Goal: Task Accomplishment & Management: Manage account settings

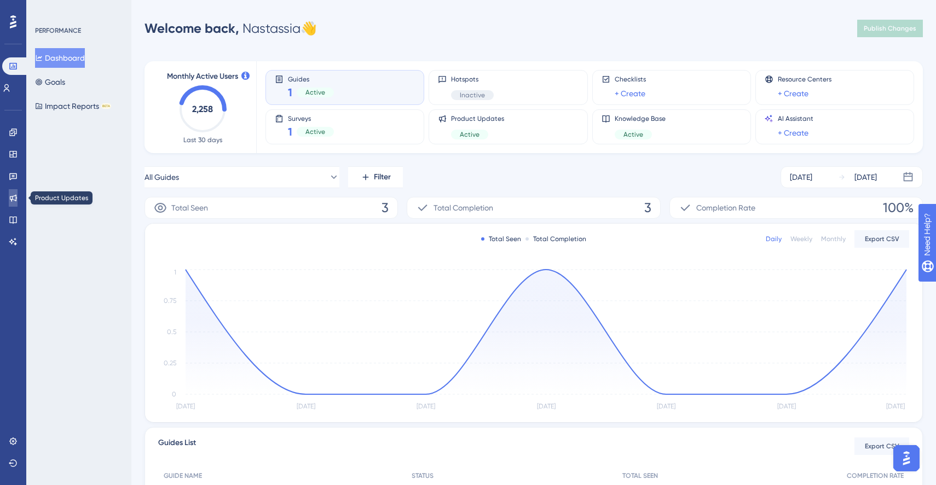
click at [18, 196] on link at bounding box center [13, 198] width 9 height 18
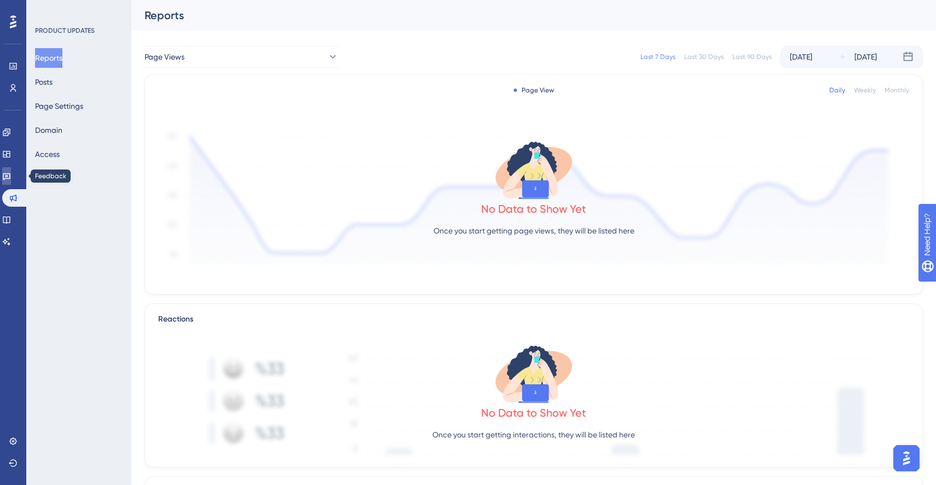
click at [10, 177] on icon at bounding box center [7, 176] width 8 height 7
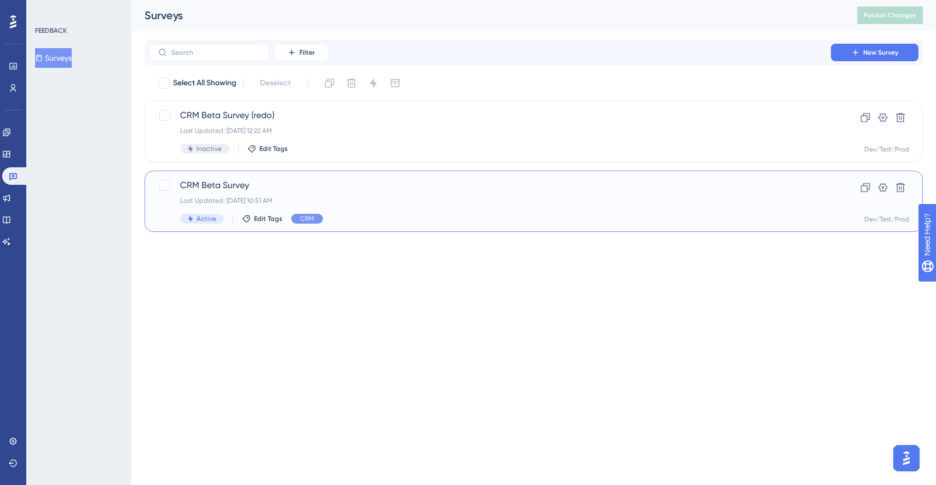
click at [215, 176] on div "CRM Beta Survey Last Updated: [DATE] 10:51 AM Active Edit Tags CRM Clone Settin…" at bounding box center [533, 201] width 778 height 61
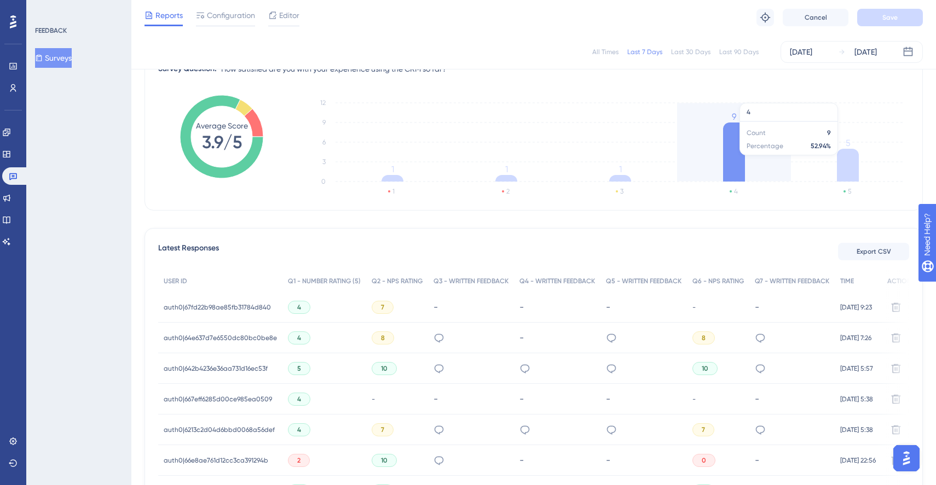
scroll to position [61, 0]
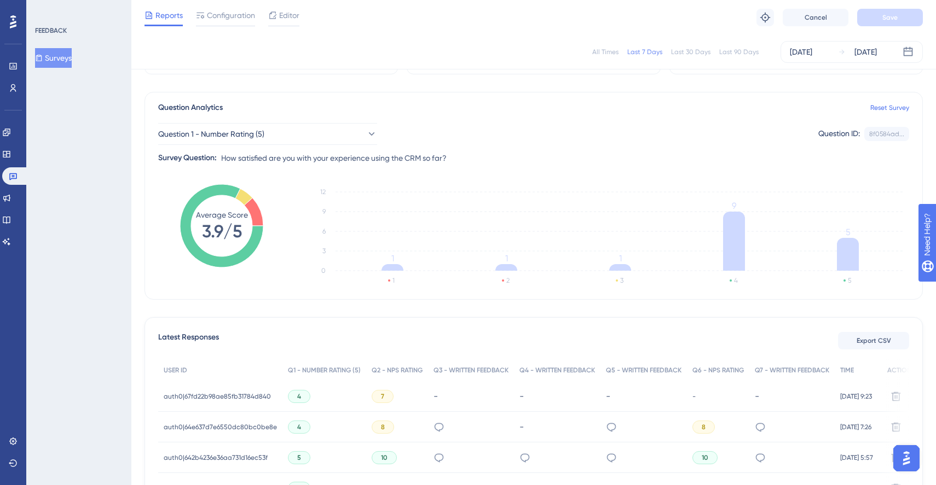
click at [708, 53] on div "Last 30 Days" at bounding box center [690, 52] width 39 height 9
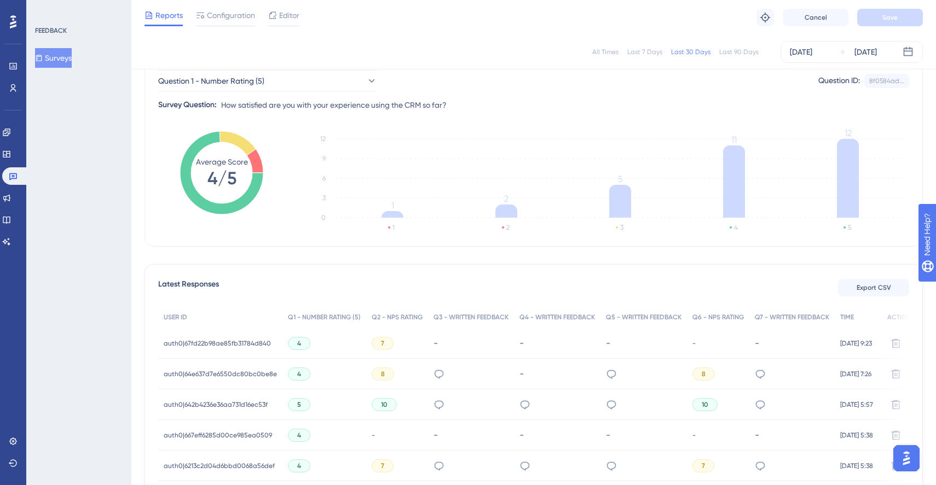
scroll to position [115, 0]
click at [252, 344] on span "auth0|67fd22b98ae85fb31784d840" at bounding box center [217, 343] width 107 height 9
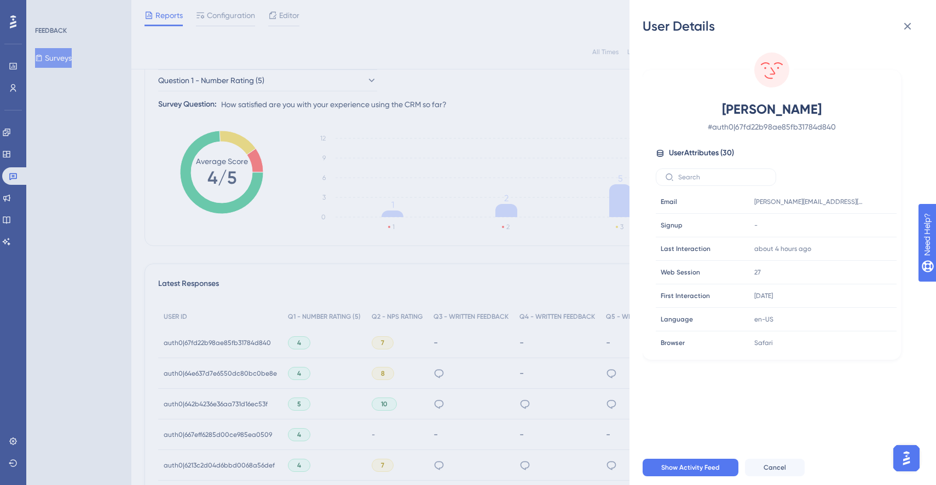
click at [419, 270] on div "User Details [PERSON_NAME] # auth0|67fd22b98ae85fb31784d840 User Attributes ( 3…" at bounding box center [468, 242] width 936 height 485
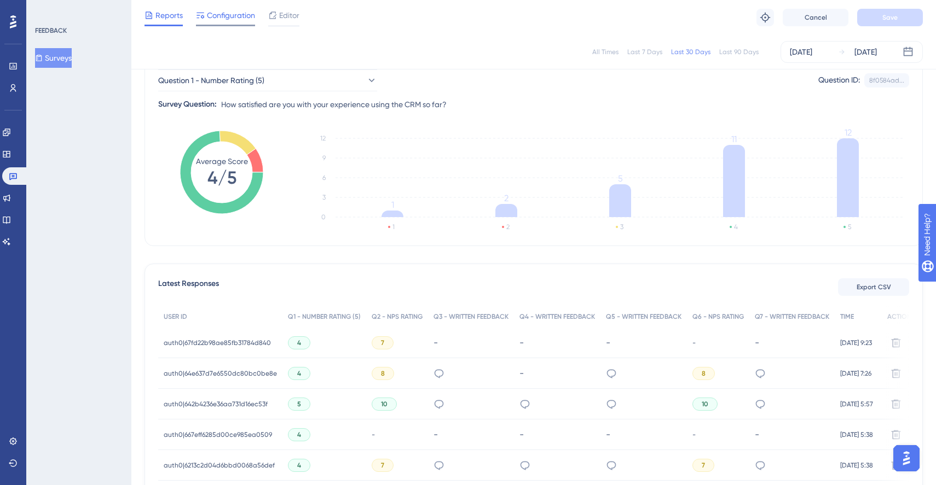
click at [222, 15] on span "Configuration" at bounding box center [231, 15] width 48 height 13
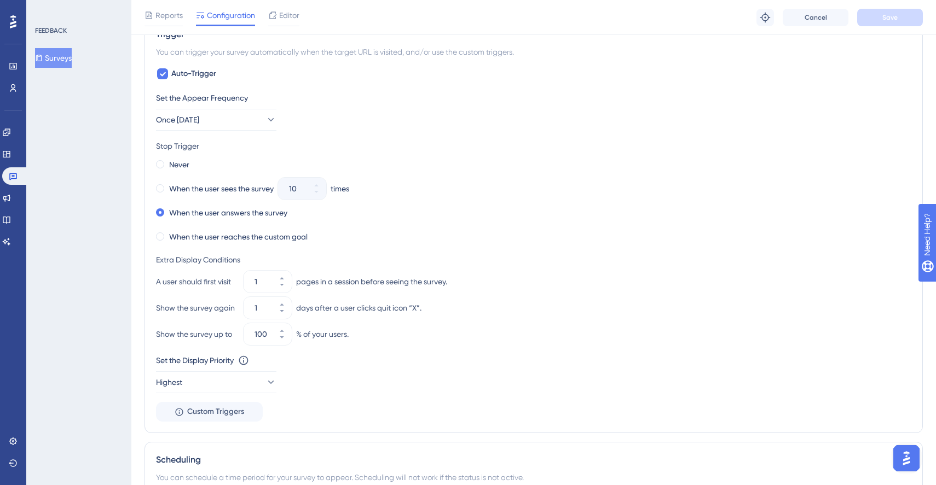
scroll to position [588, 0]
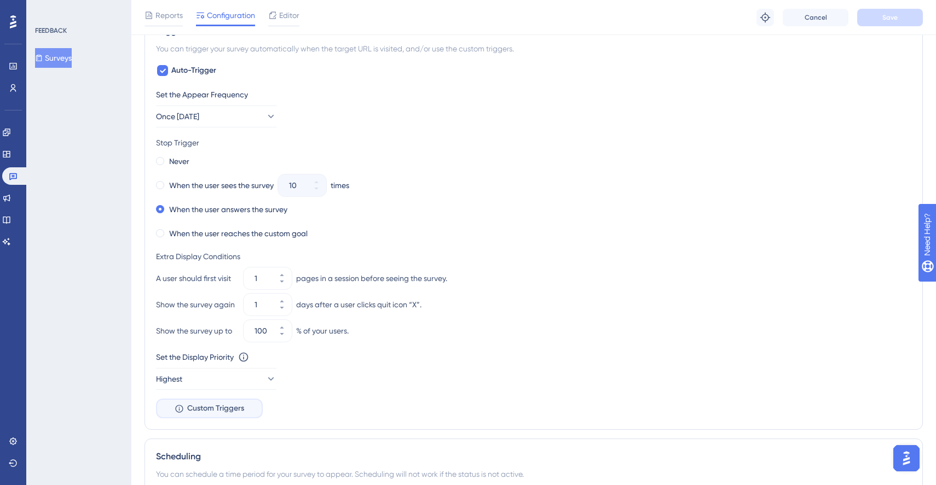
click at [241, 410] on span "Custom Triggers" at bounding box center [215, 408] width 57 height 13
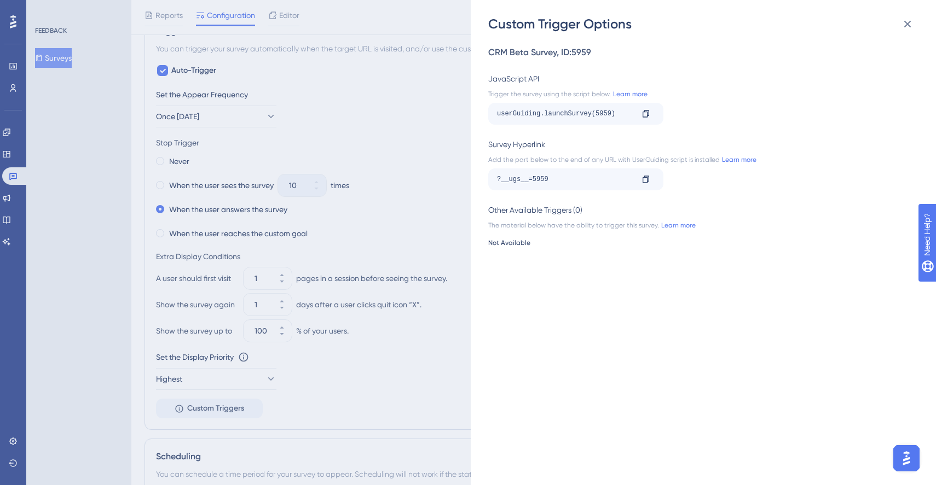
click at [432, 241] on div "Custom Trigger Options CRM Beta Survey , ID: 5959 JavaScript API Trigger the su…" at bounding box center [468, 242] width 936 height 485
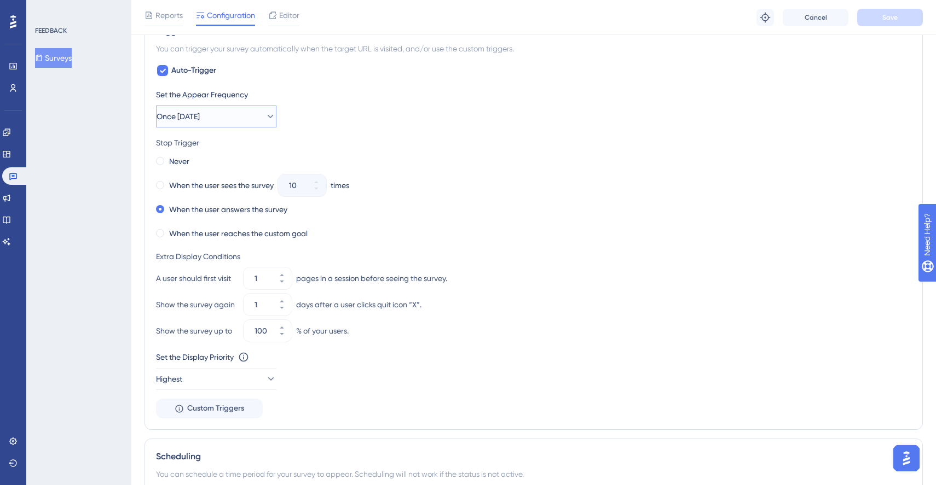
click at [237, 127] on button "Once [DATE]" at bounding box center [216, 117] width 120 height 22
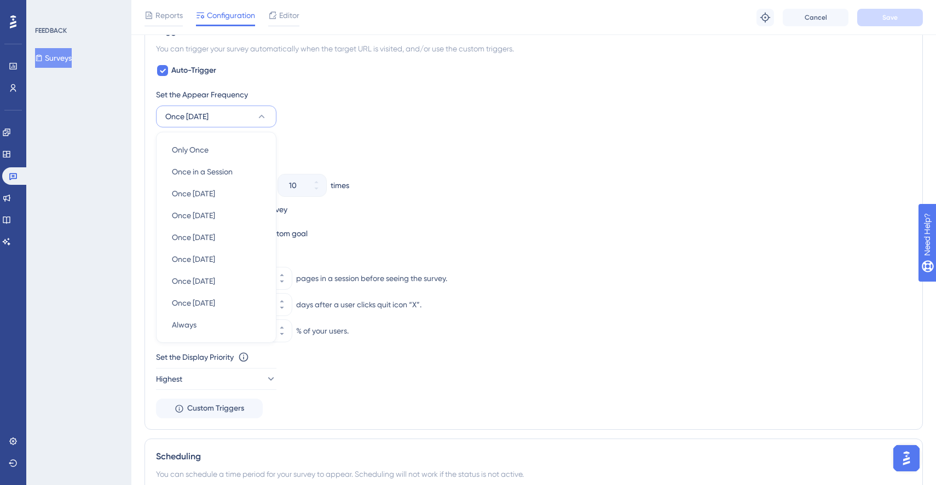
scroll to position [582, 0]
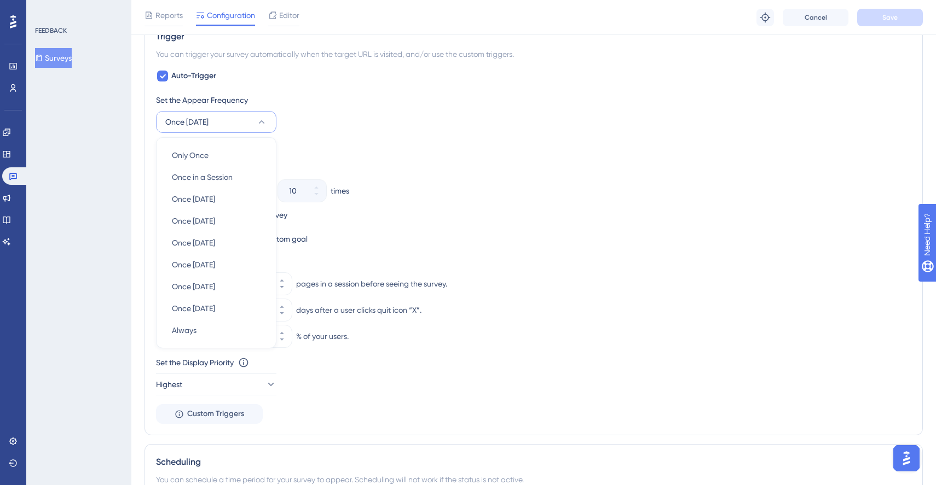
click at [418, 101] on div "Set the Appear Frequency" at bounding box center [533, 100] width 755 height 13
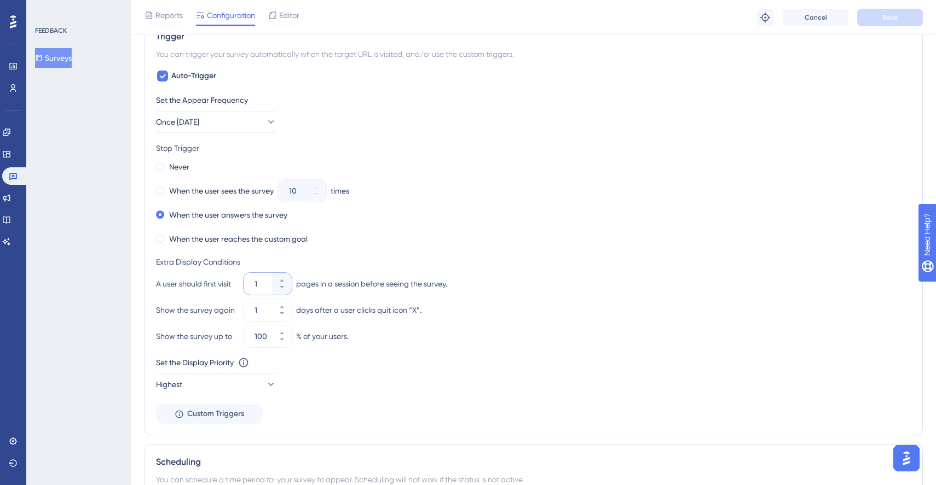
click at [263, 284] on input "1" at bounding box center [261, 283] width 15 height 13
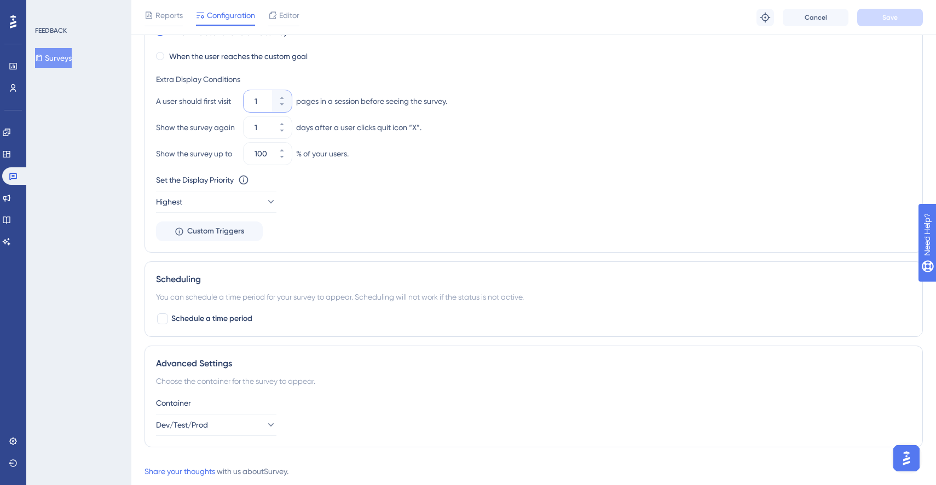
scroll to position [784, 0]
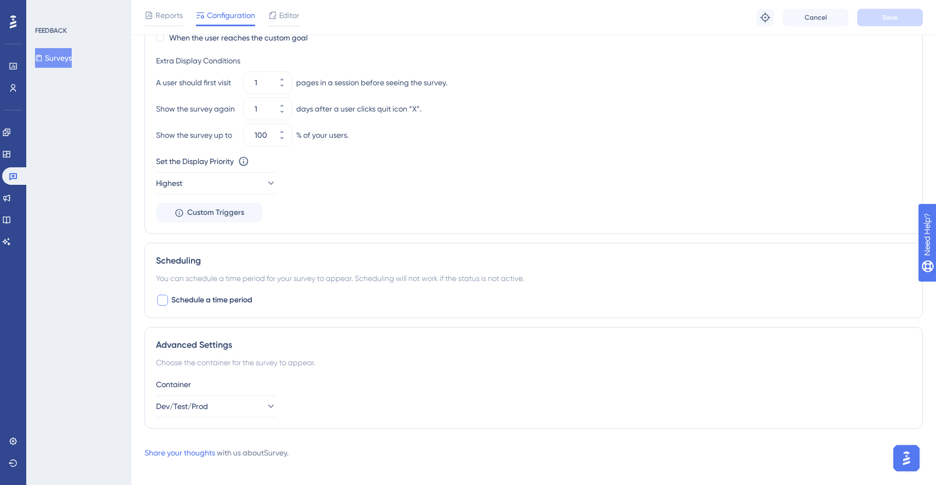
click at [163, 297] on div at bounding box center [162, 300] width 11 height 11
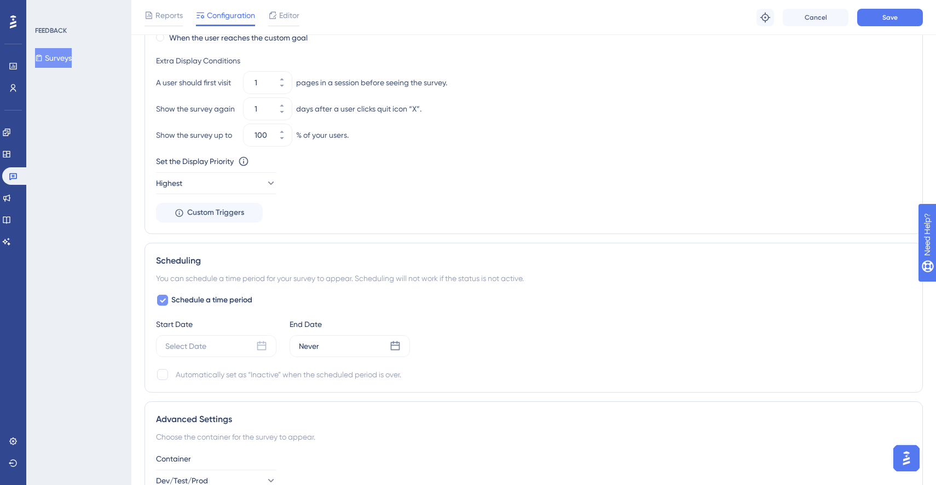
click at [163, 297] on icon at bounding box center [162, 300] width 7 height 9
checkbox input "false"
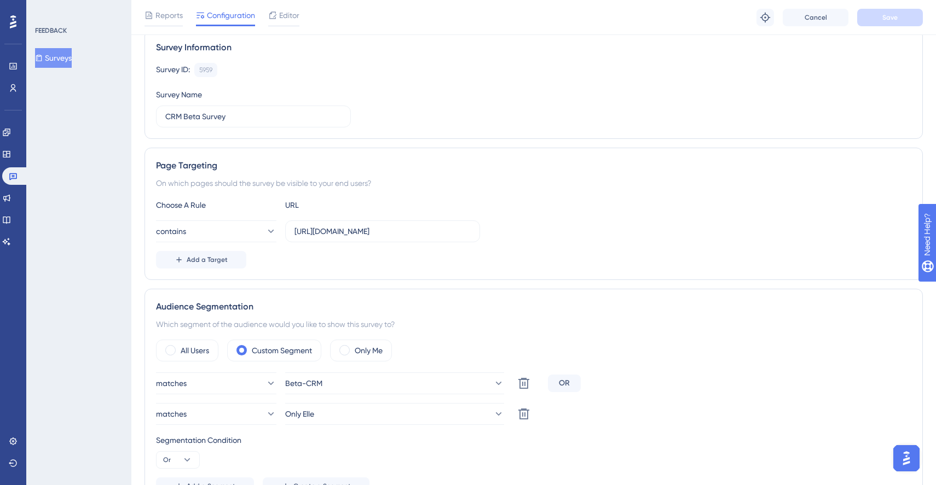
scroll to position [0, 0]
